Goal: Communication & Community: Answer question/provide support

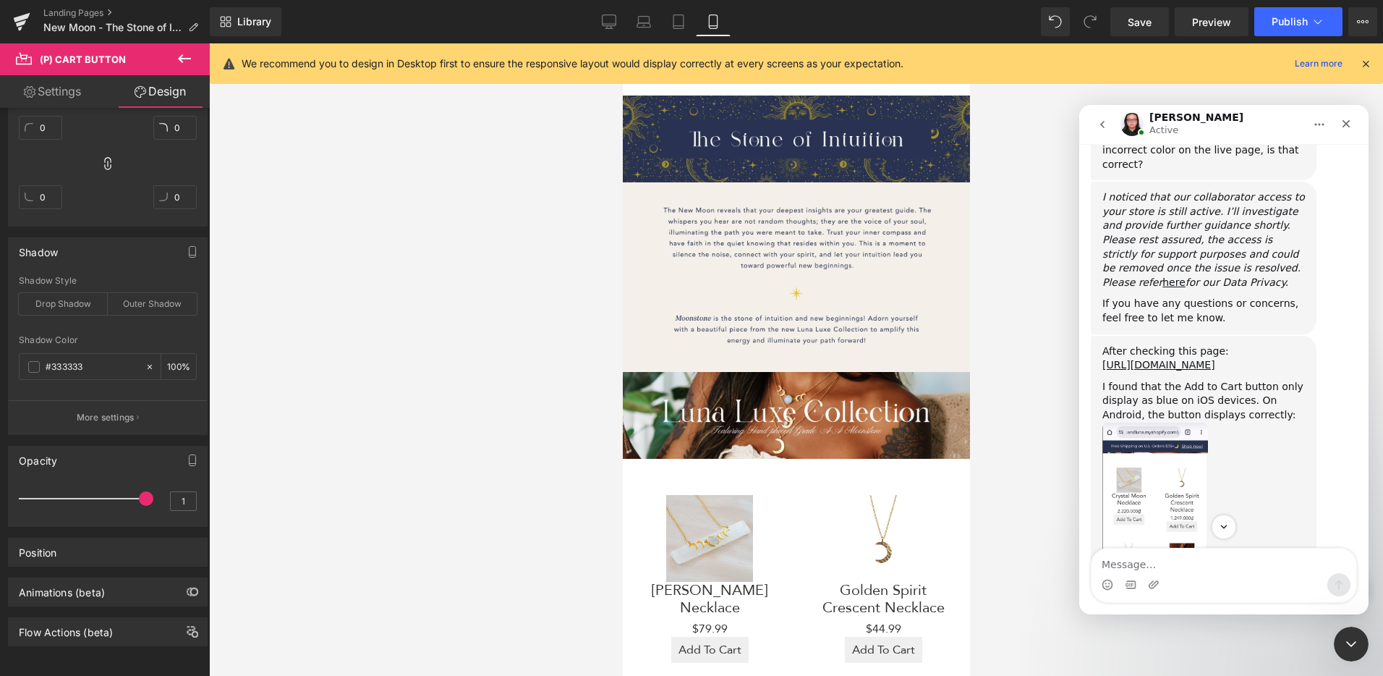
scroll to position [1090, 0]
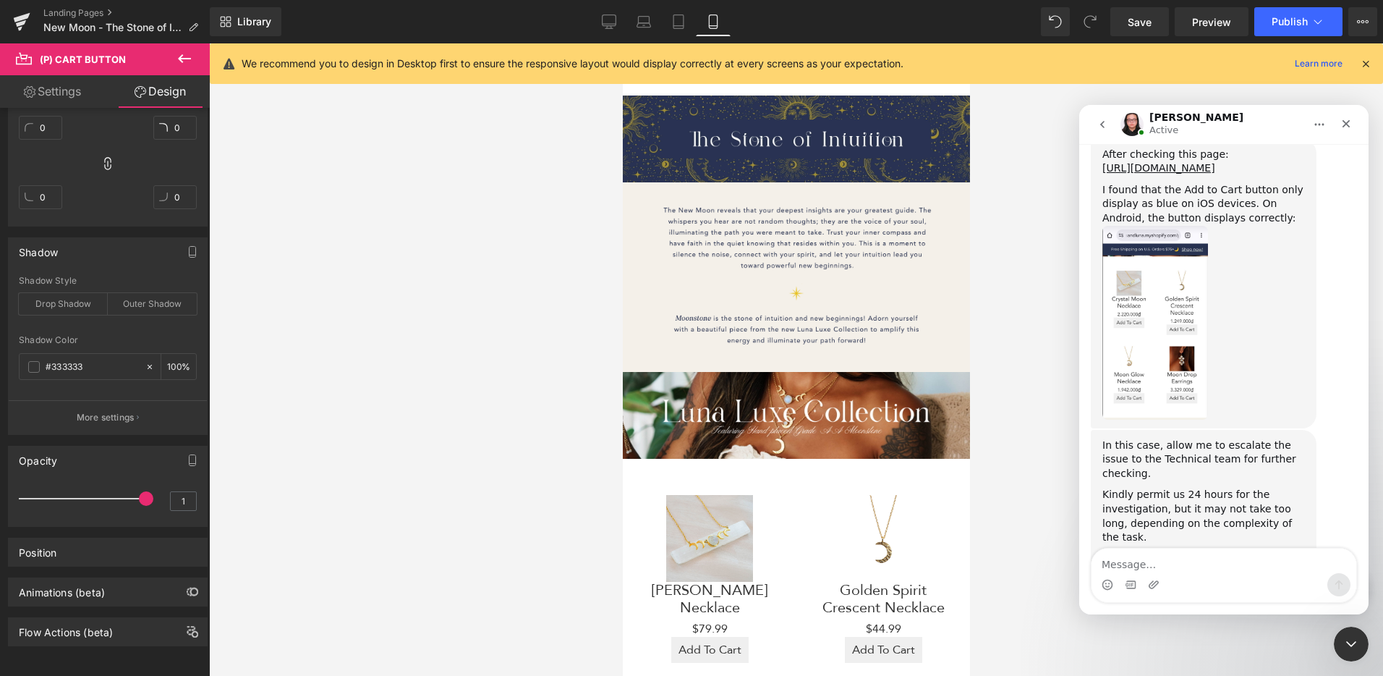
click at [1301, 438] on div "In this case, allow me to escalate the issue to the Technical team for further …" at bounding box center [1204, 459] width 203 height 43
click at [1179, 553] on textarea "Message…" at bounding box center [1224, 560] width 265 height 25
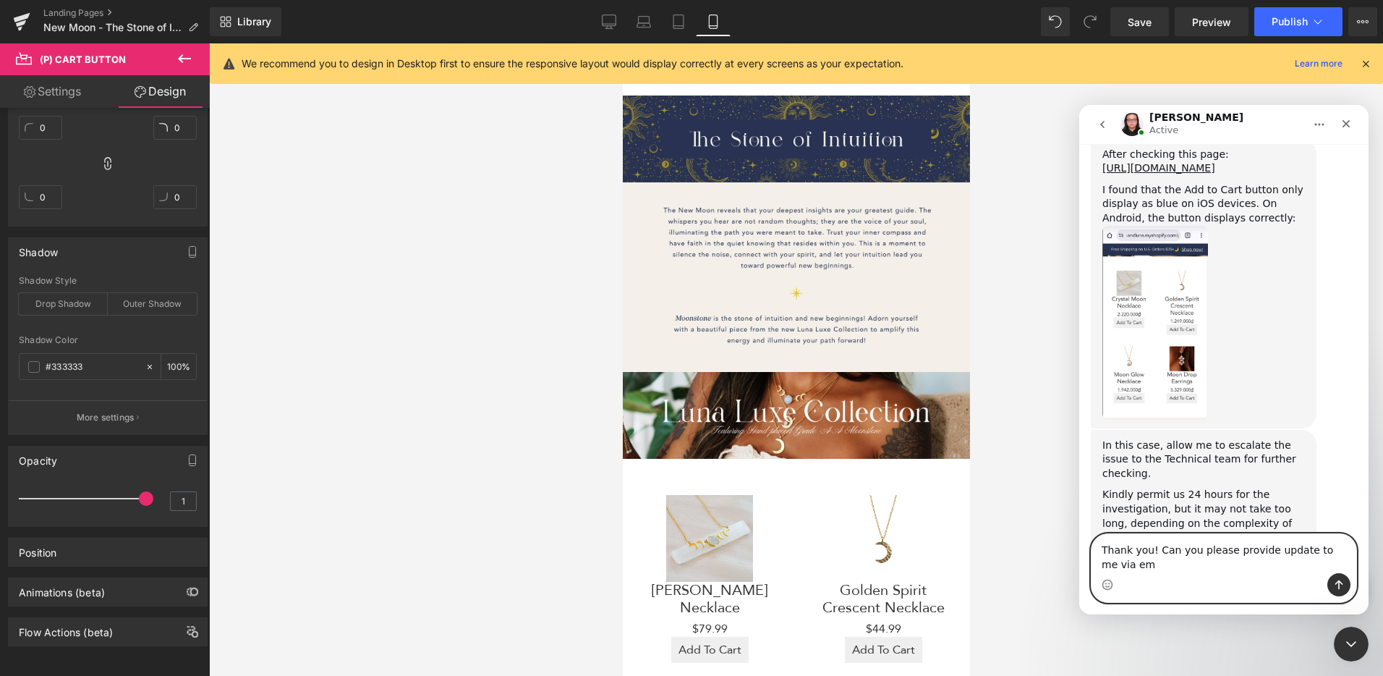
scroll to position [1104, 0]
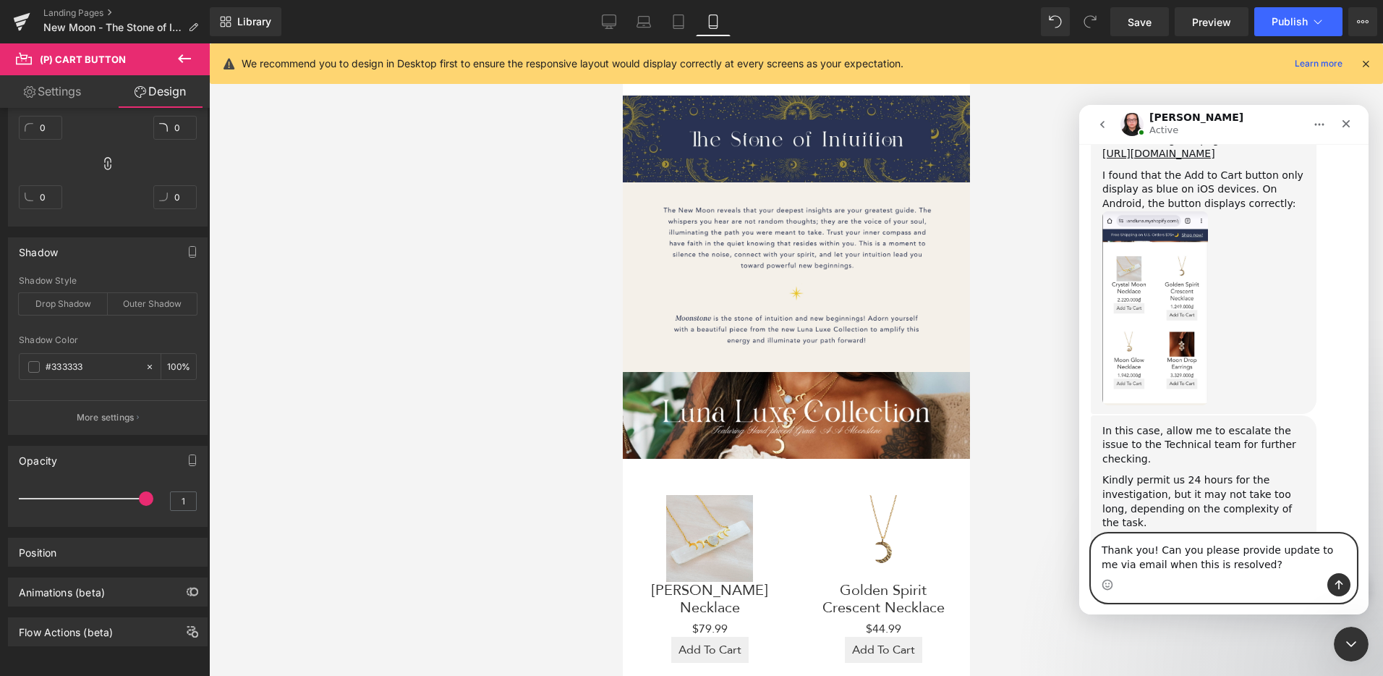
type textarea "Thank you! Can you please provide update to me via email when this is resolved?"
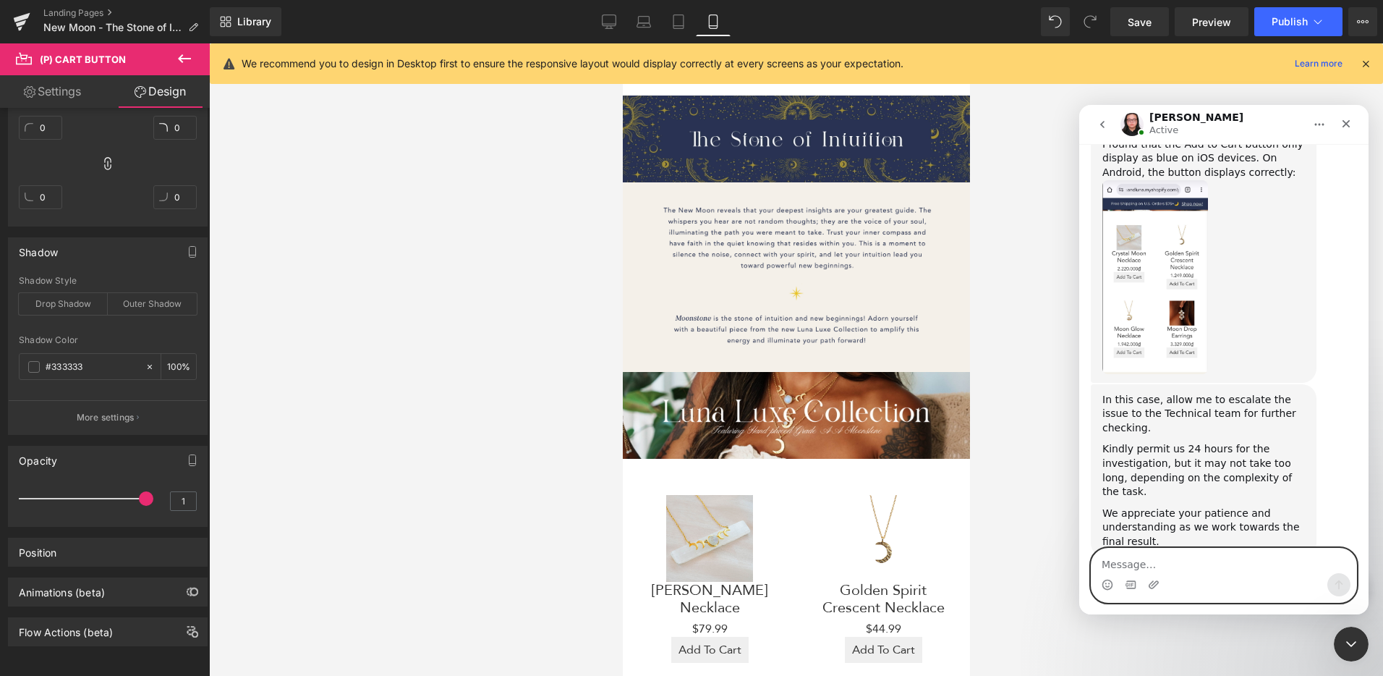
scroll to position [1147, 0]
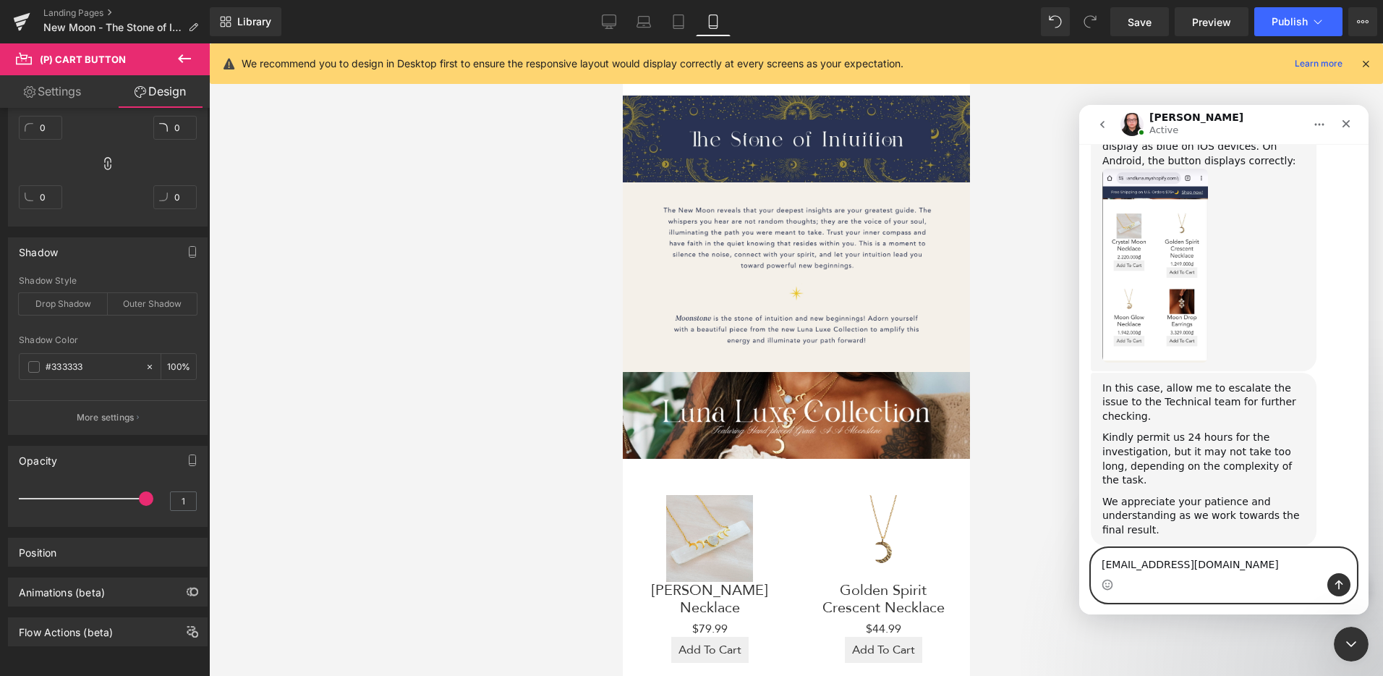
type textarea "[EMAIL_ADDRESS][DOMAIN_NAME]"
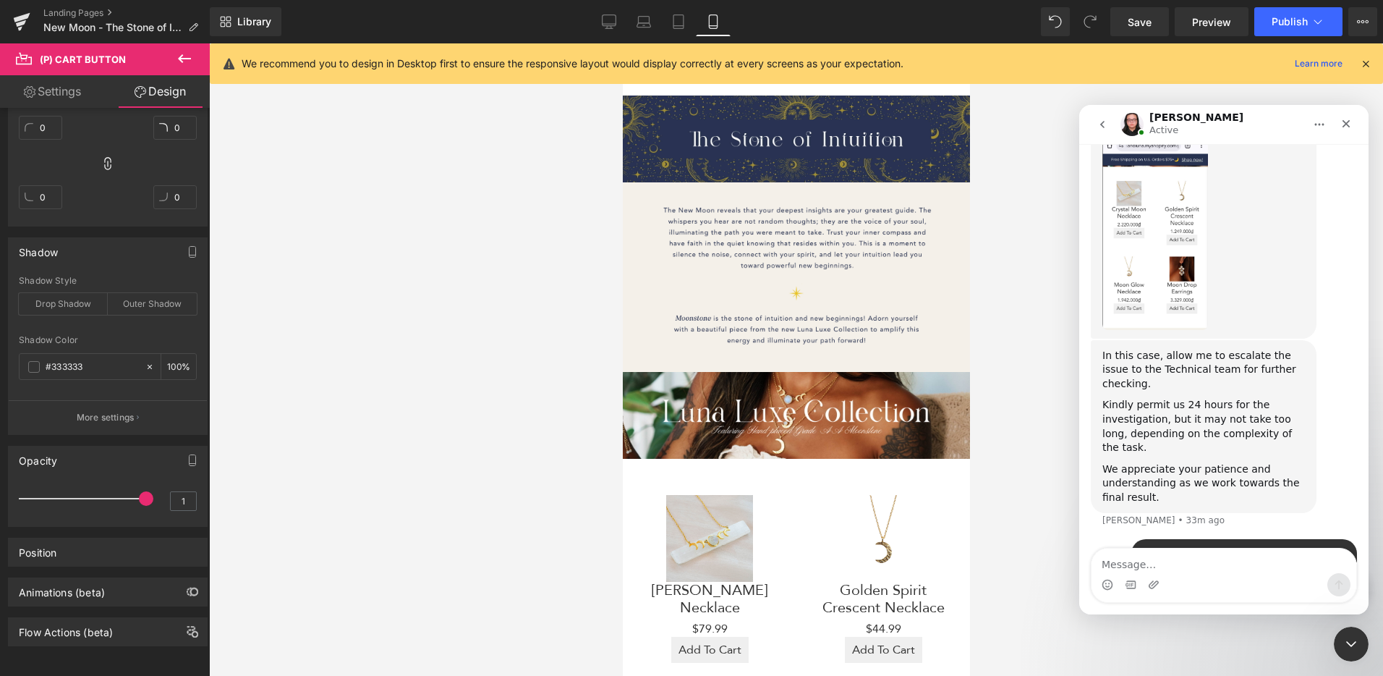
click at [1016, 247] on div at bounding box center [691, 316] width 1383 height 632
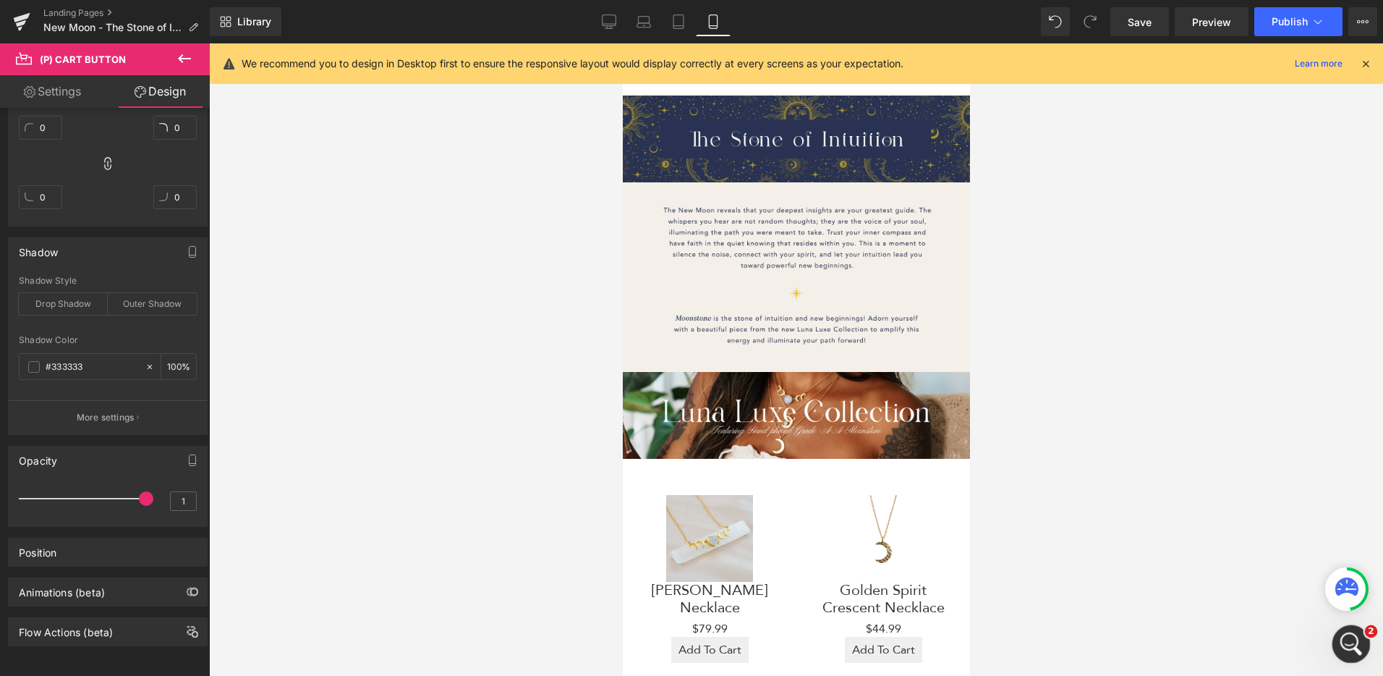
click at [1351, 645] on icon "Open Intercom Messenger" at bounding box center [1350, 642] width 24 height 24
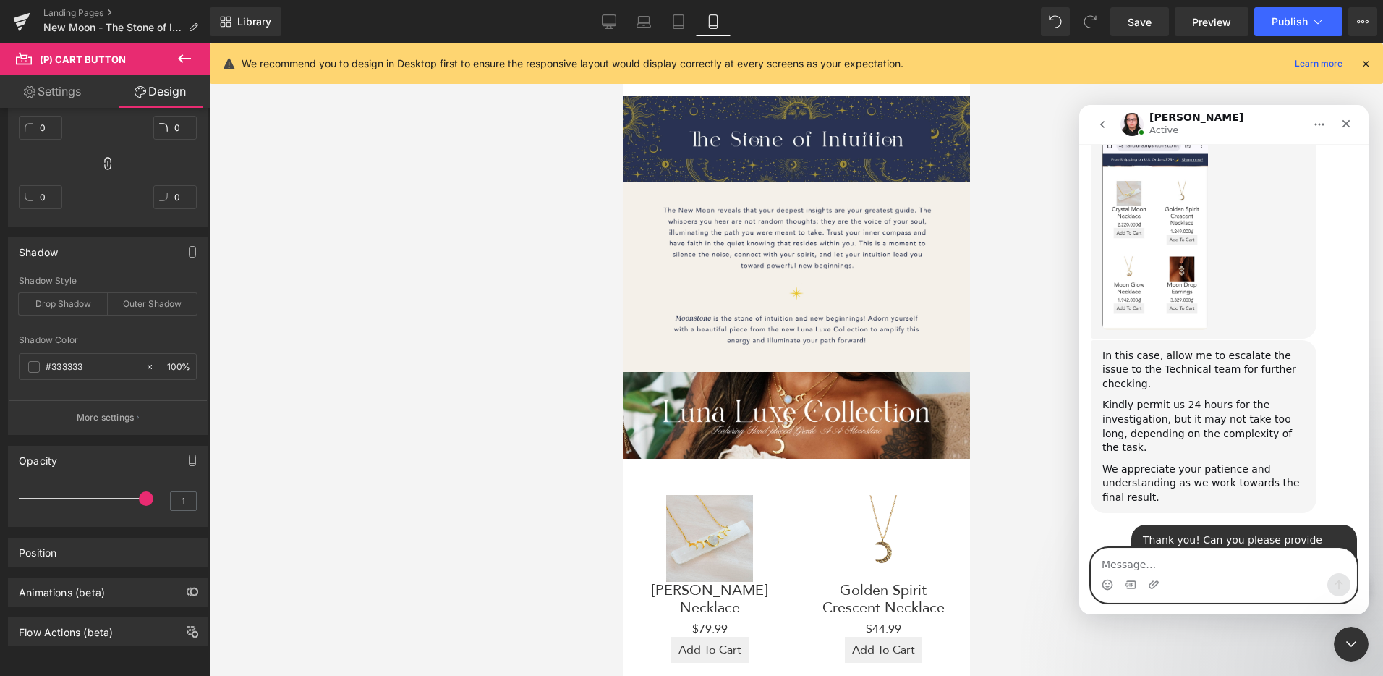
click at [1151, 564] on textarea "Message…" at bounding box center [1224, 560] width 265 height 25
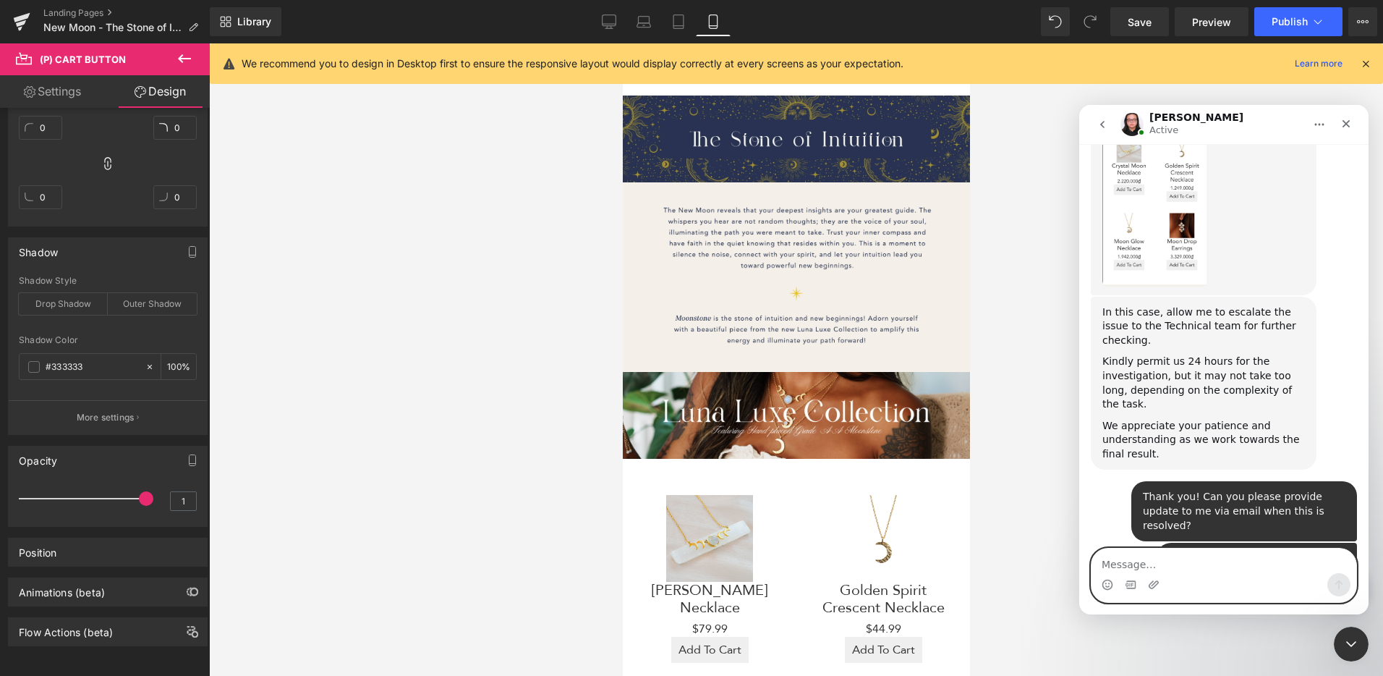
click at [1150, 561] on textarea "Message…" at bounding box center [1224, 560] width 265 height 25
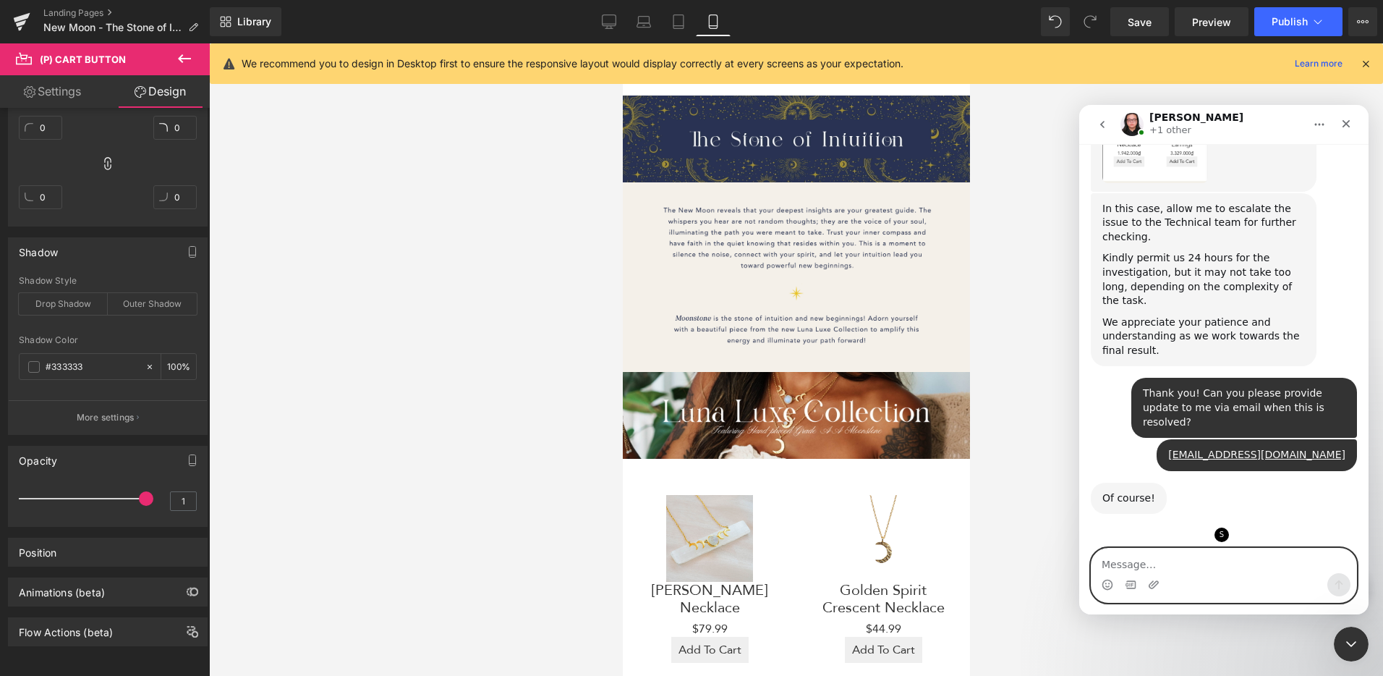
scroll to position [1370, 0]
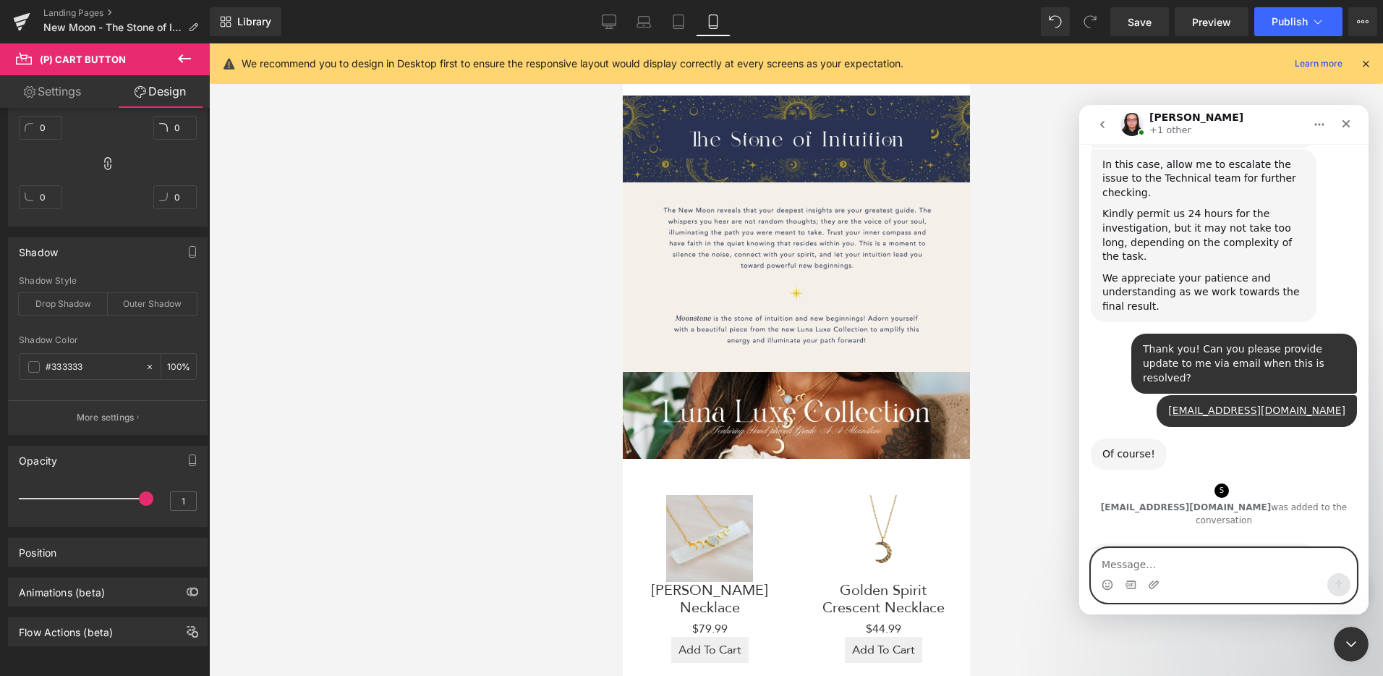
click at [1207, 559] on textarea "Message…" at bounding box center [1224, 560] width 265 height 25
type textarea "Thank you [PERSON_NAME]!"
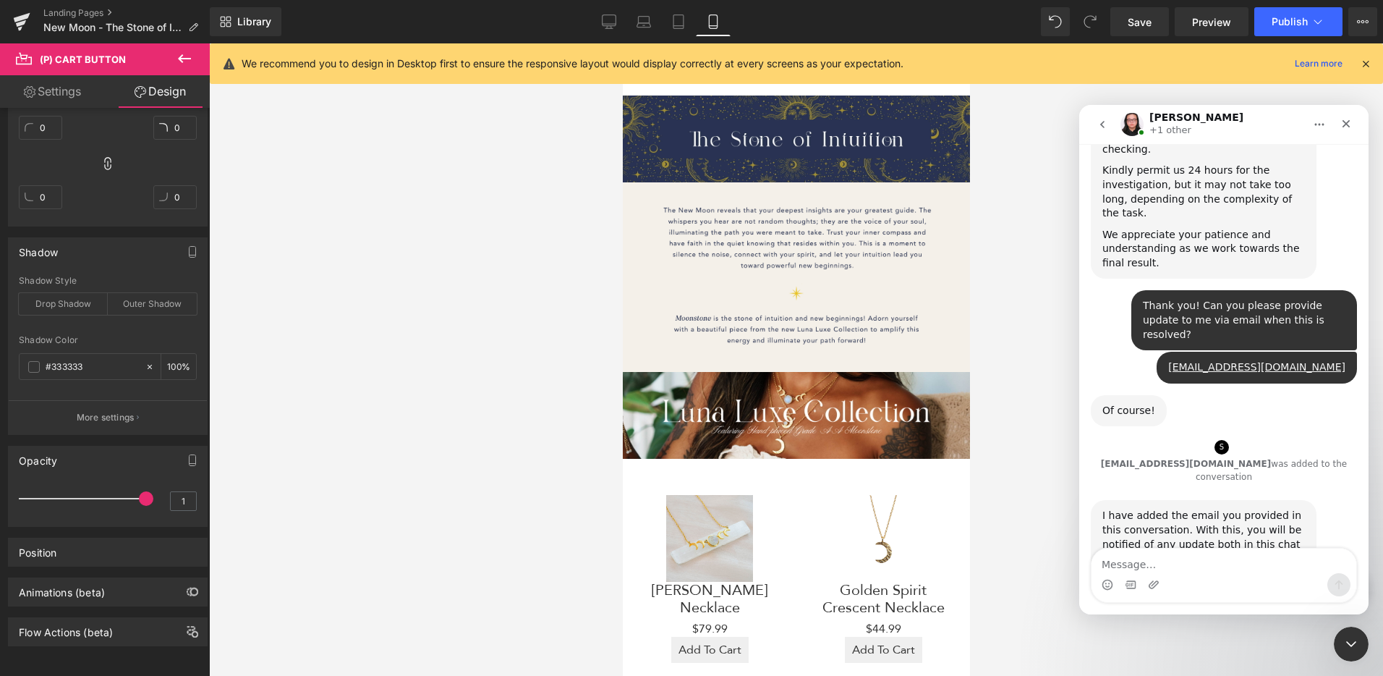
click at [1022, 449] on div at bounding box center [691, 316] width 1383 height 632
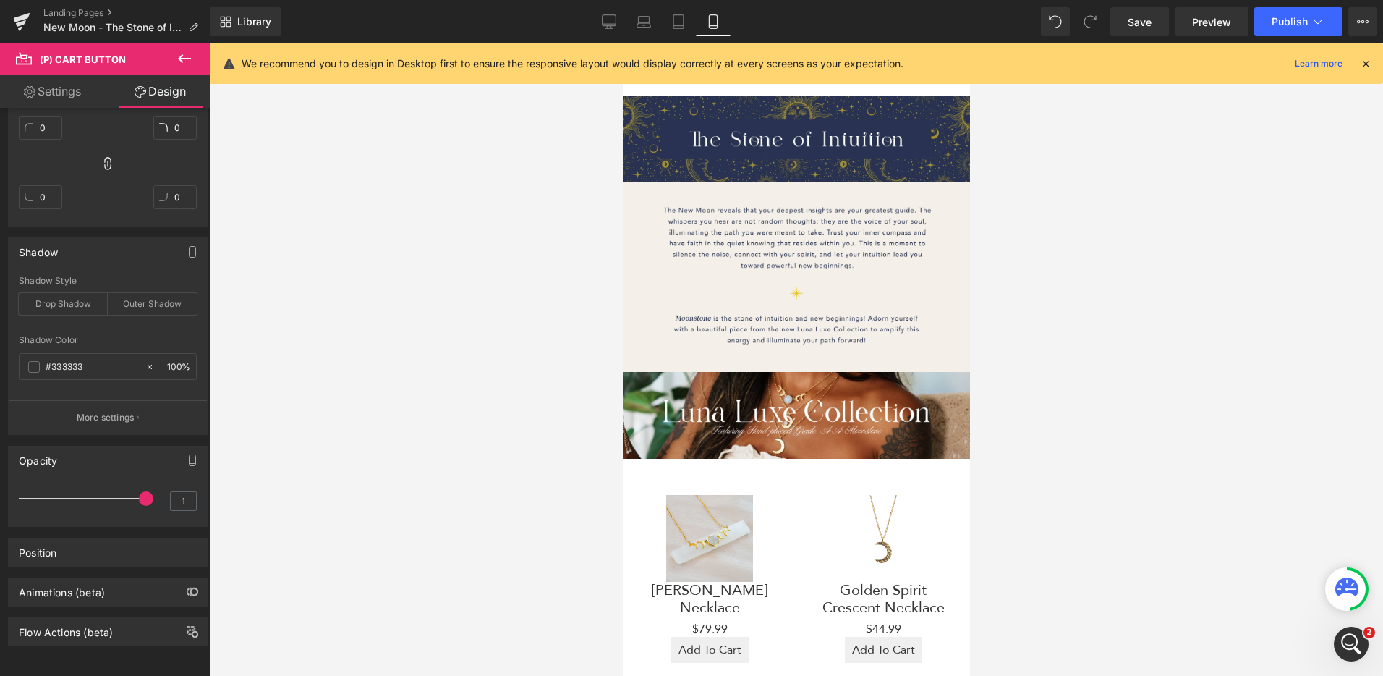
click at [1365, 67] on icon at bounding box center [1365, 63] width 13 height 13
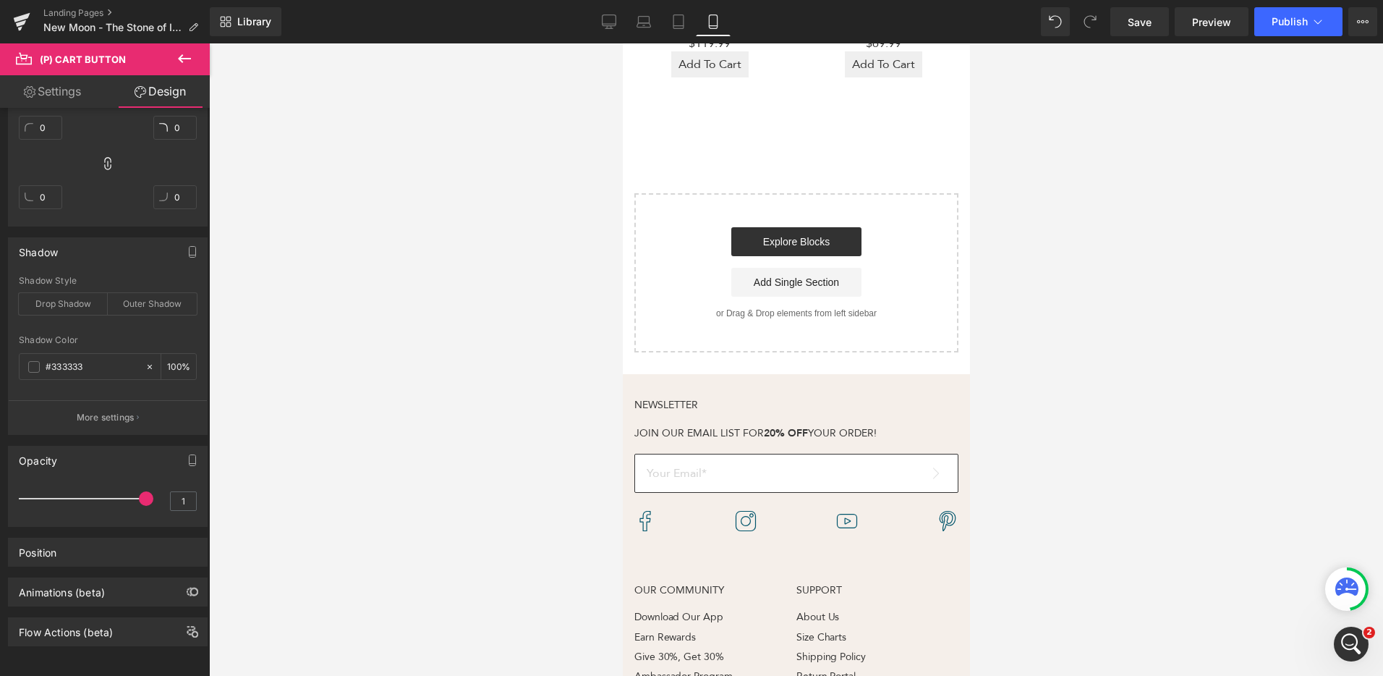
scroll to position [0, 0]
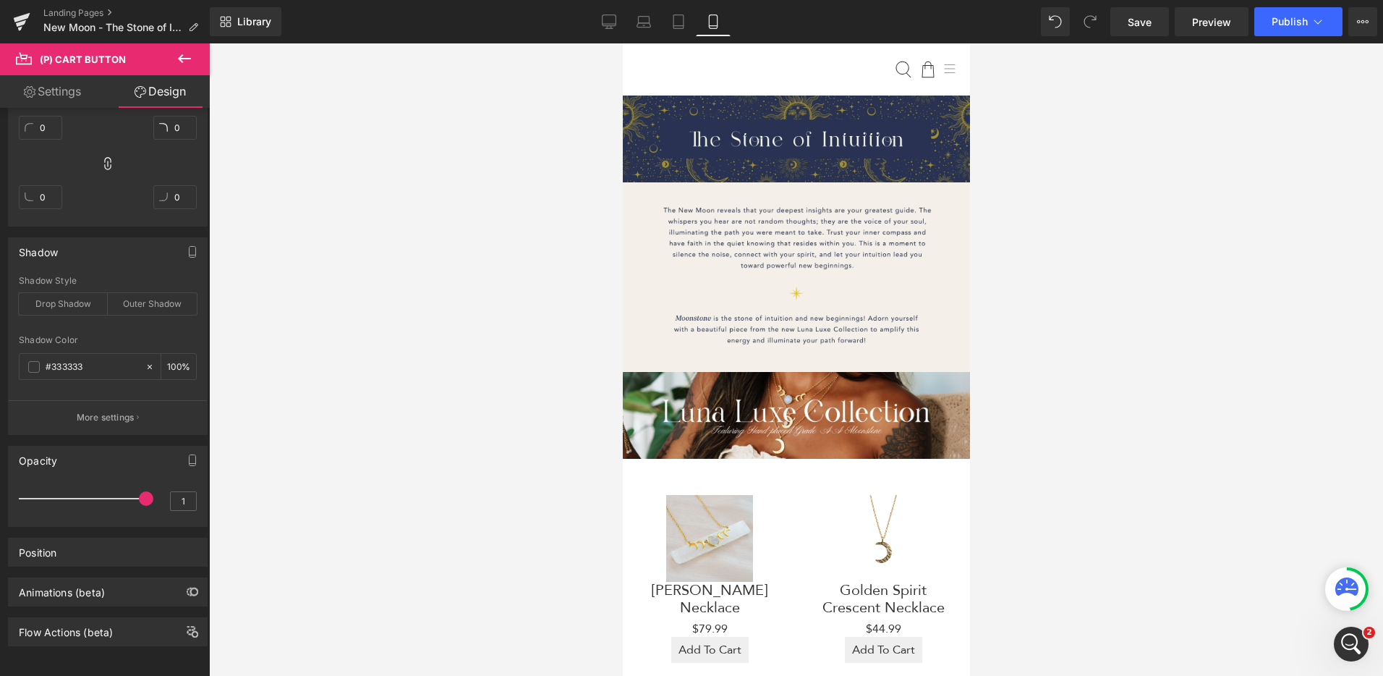
click at [938, 71] on div at bounding box center [953, 64] width 33 height 43
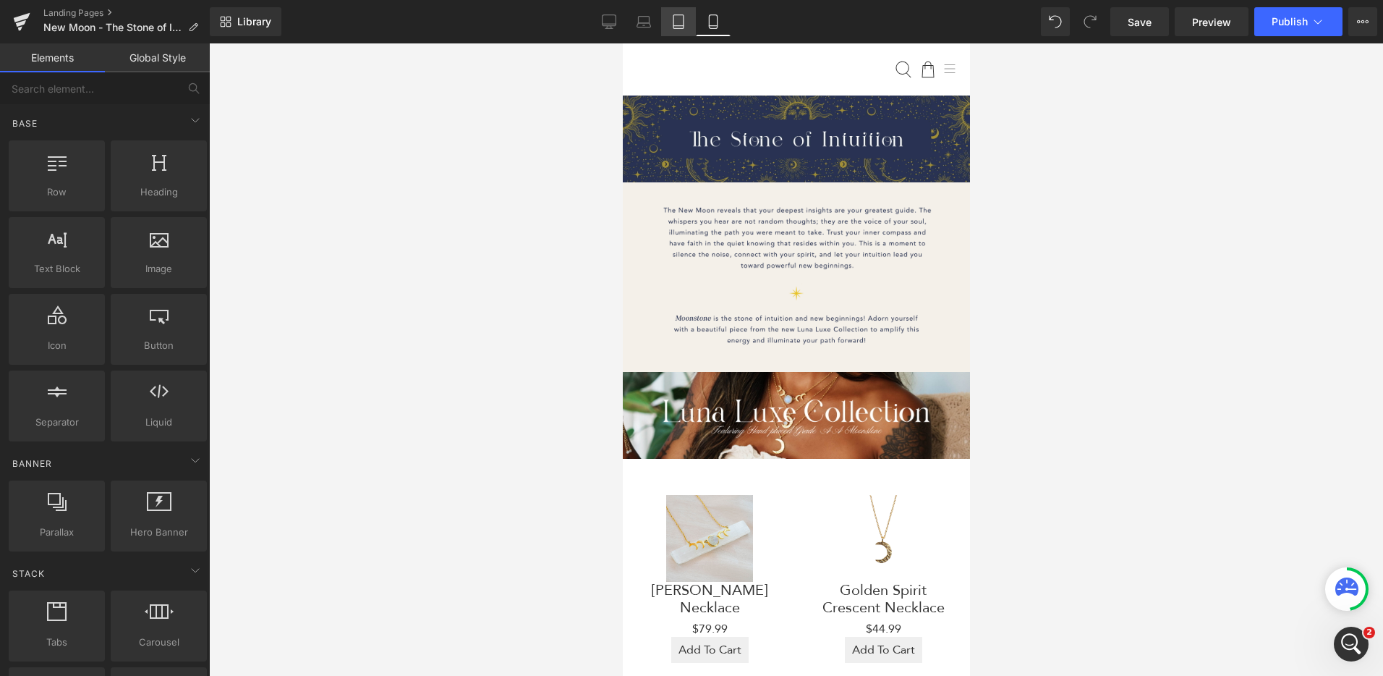
click at [679, 22] on icon at bounding box center [678, 21] width 14 height 14
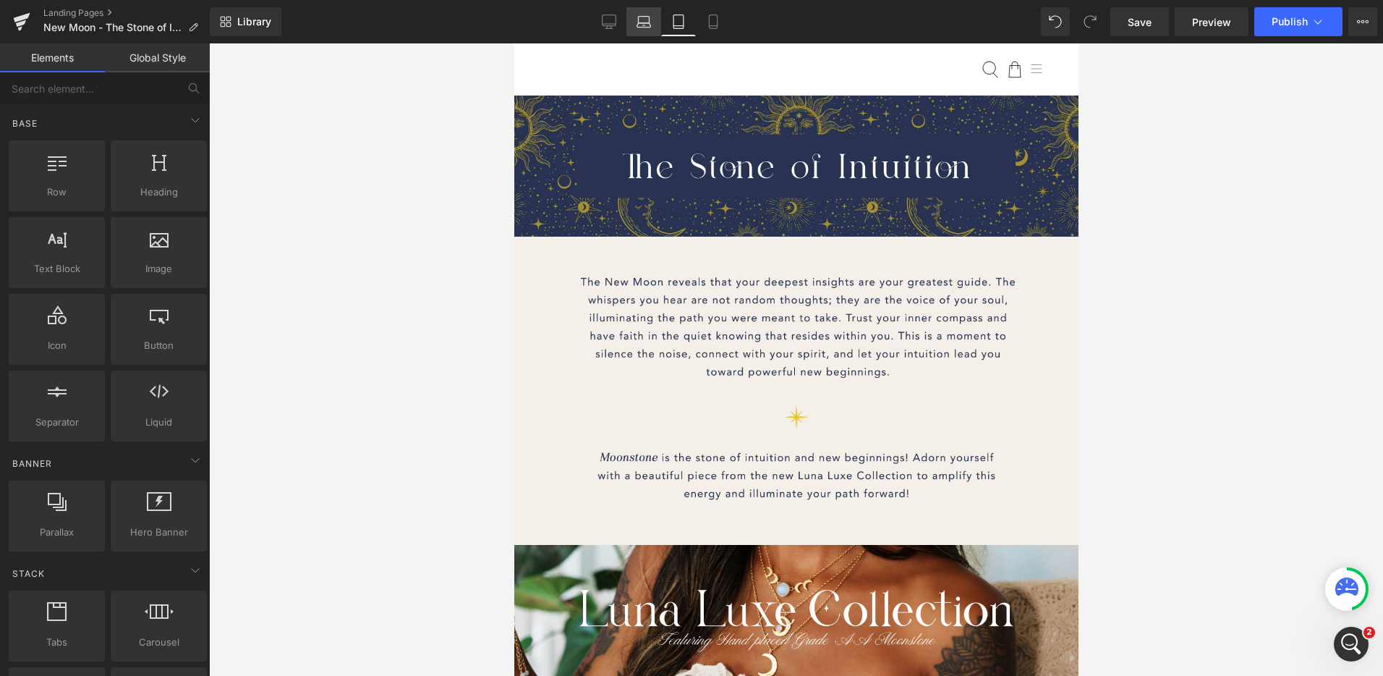
click at [656, 20] on link "Laptop" at bounding box center [644, 21] width 35 height 29
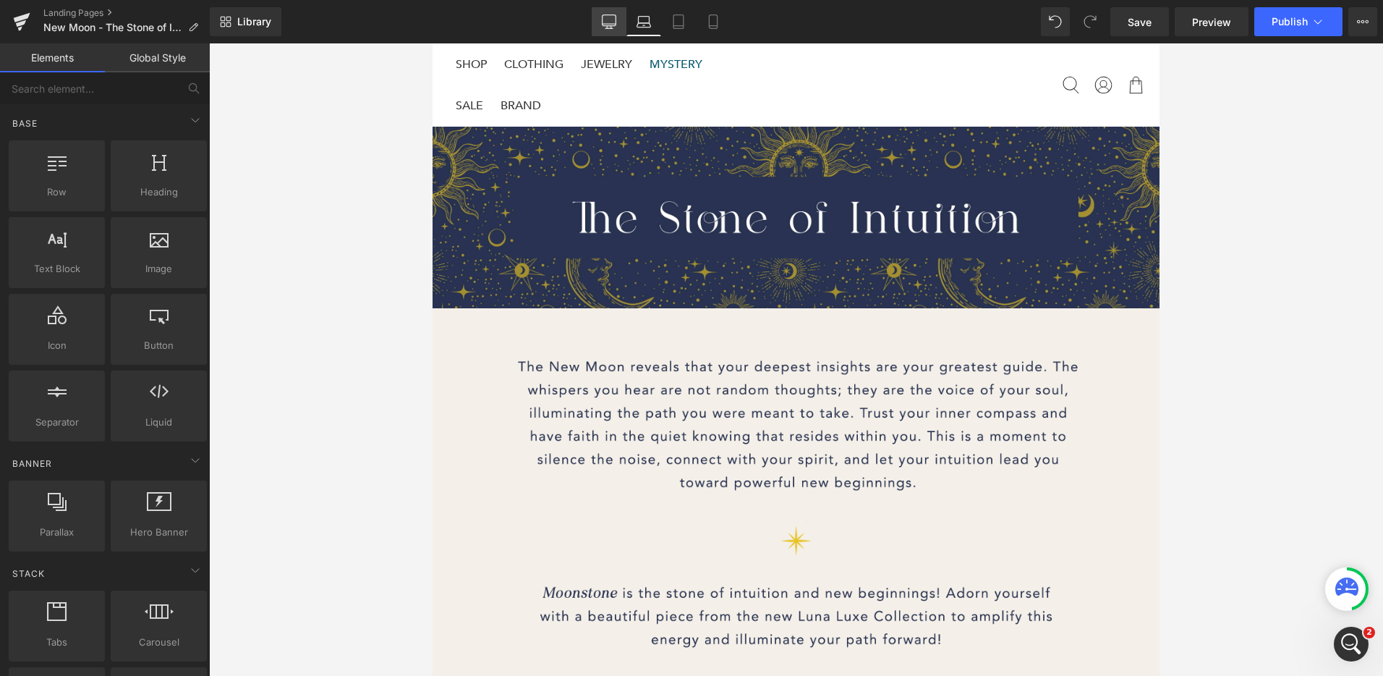
click at [603, 25] on icon at bounding box center [610, 20] width 14 height 11
